Goal: Information Seeking & Learning: Learn about a topic

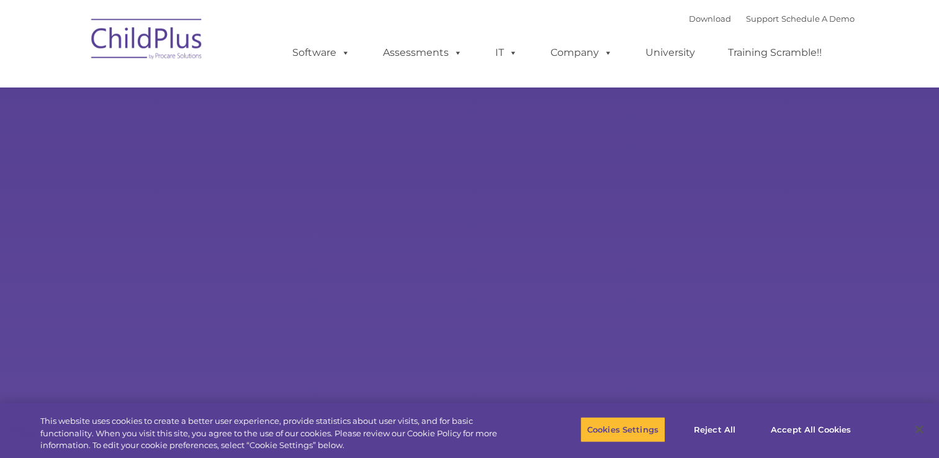
type input ""
select select "MEDIUM"
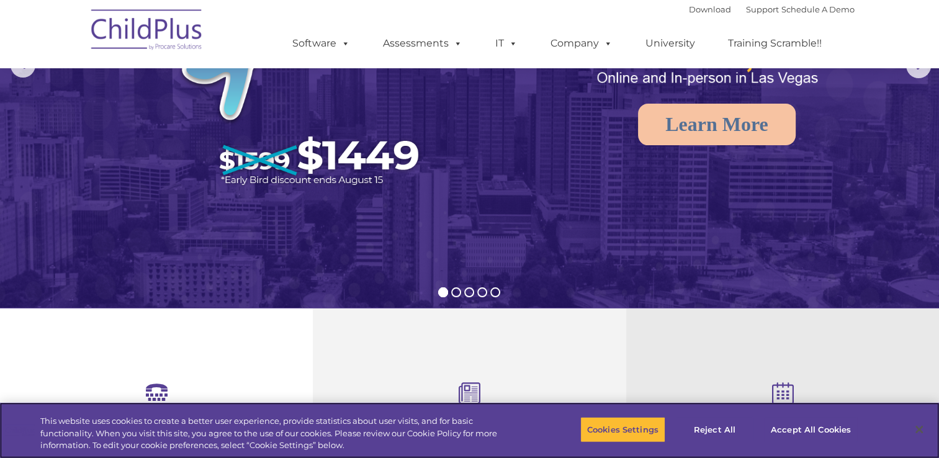
scroll to position [166, 0]
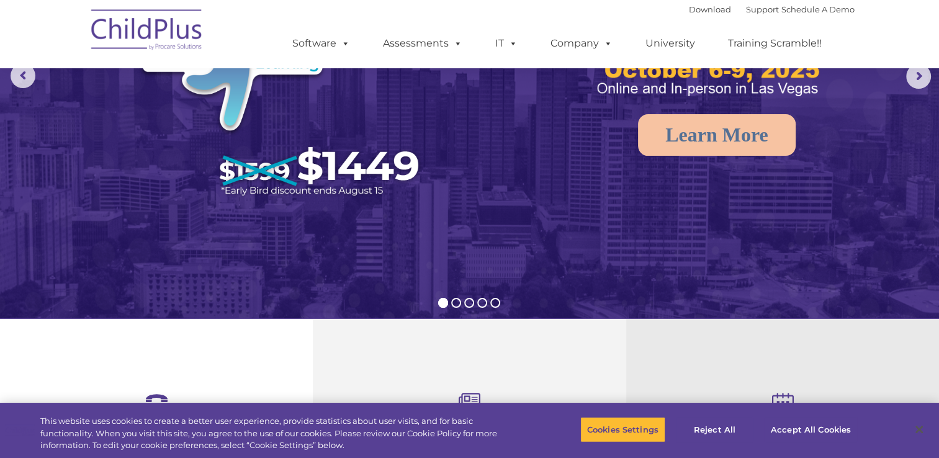
click at [160, 29] on img at bounding box center [147, 32] width 124 height 62
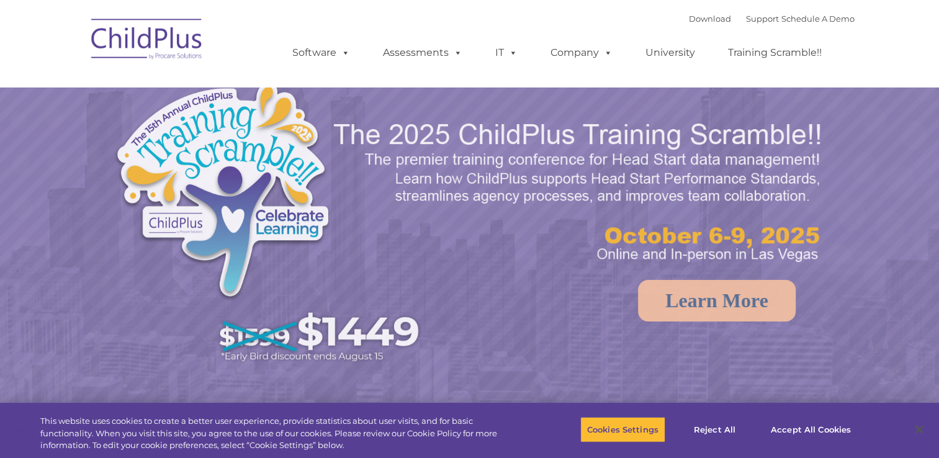
select select "MEDIUM"
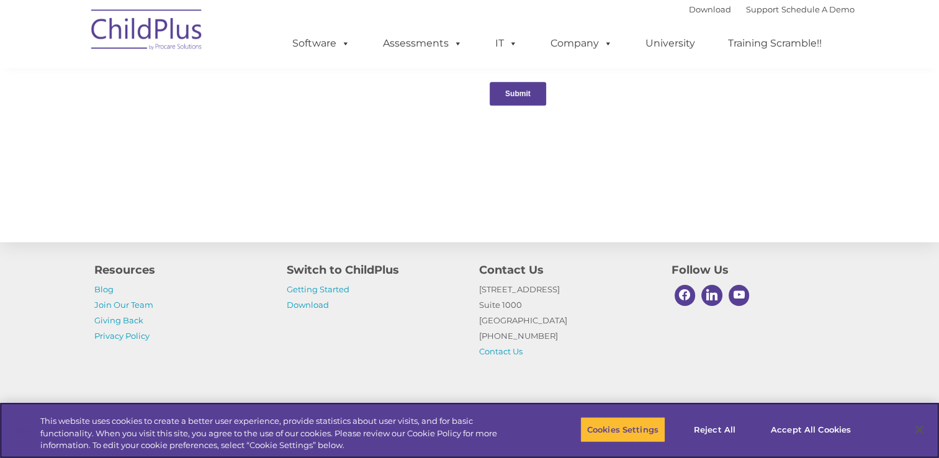
scroll to position [1368, 0]
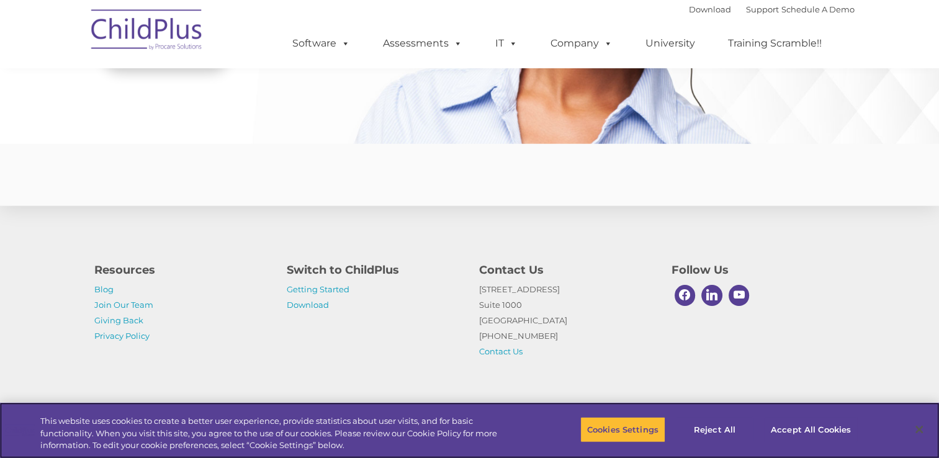
scroll to position [3017, 0]
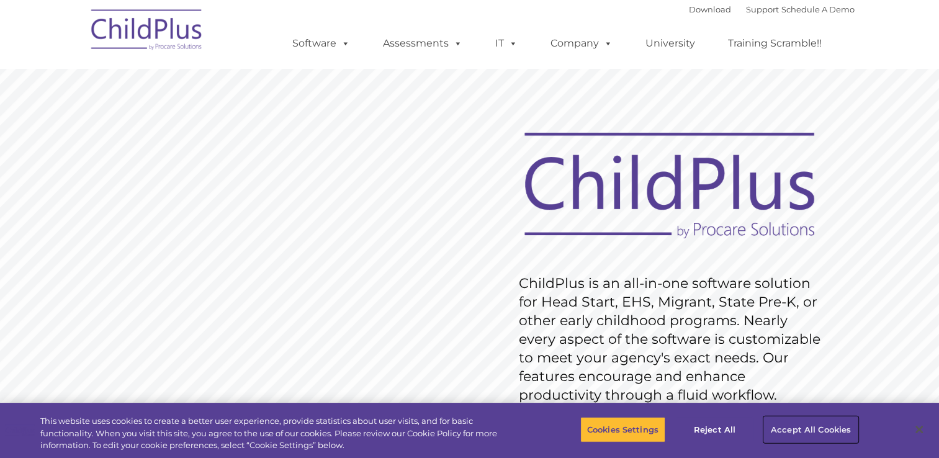
click at [792, 428] on button "Accept All Cookies" at bounding box center [811, 429] width 94 height 26
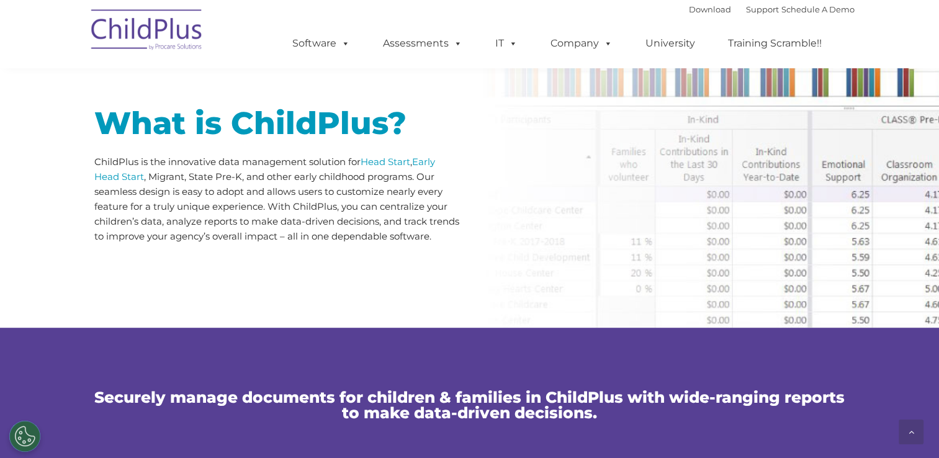
scroll to position [589, 0]
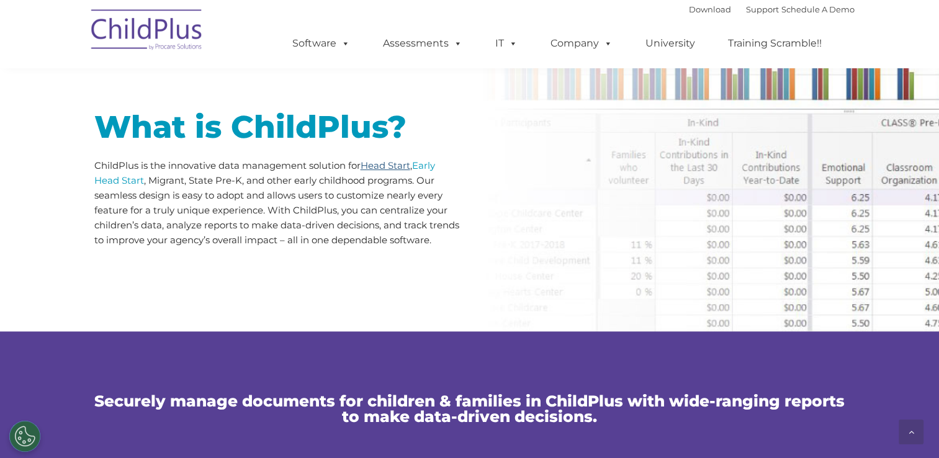
click at [382, 167] on link "Head Start" at bounding box center [385, 165] width 50 height 12
